Goal: Navigation & Orientation: Go to known website

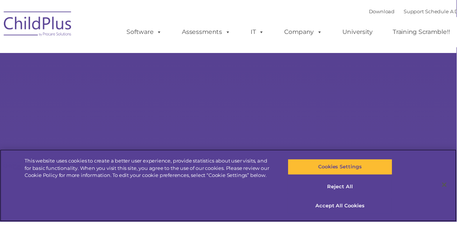
select select "MEDIUM"
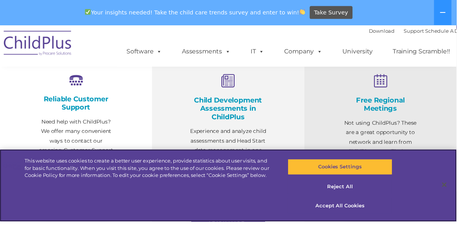
scroll to position [300, 0]
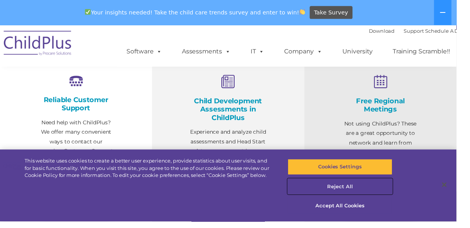
click at [372, 201] on button "Reject All" at bounding box center [350, 192] width 108 height 16
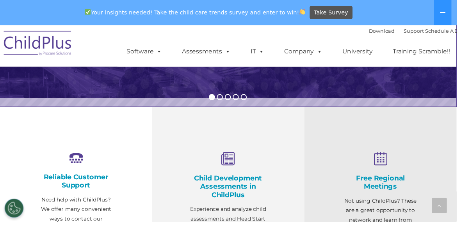
scroll to position [0, 0]
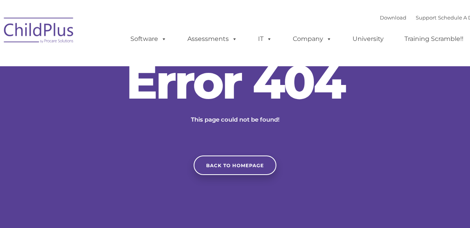
type input ""
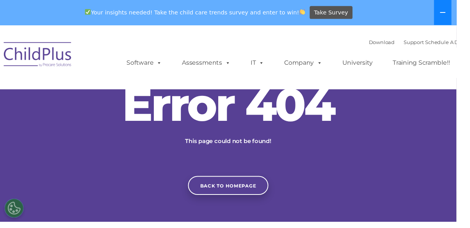
click at [465, 16] on button at bounding box center [456, 13] width 18 height 26
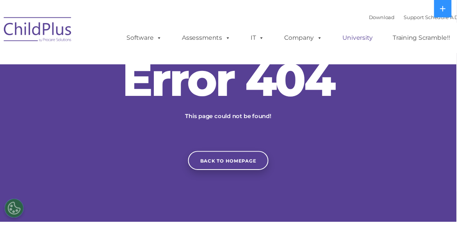
click at [347, 32] on link "University" at bounding box center [368, 39] width 47 height 16
